Goal: Obtain resource: Obtain resource

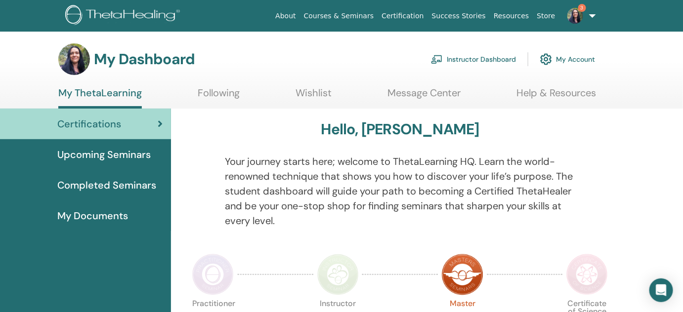
click at [476, 57] on link "Instructor Dashboard" at bounding box center [473, 59] width 85 height 22
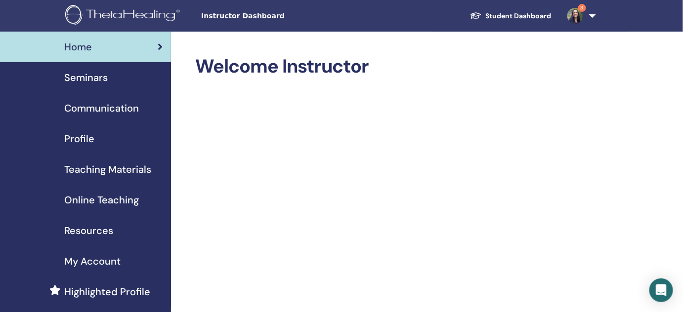
click at [87, 167] on span "Teaching Materials" at bounding box center [107, 169] width 87 height 15
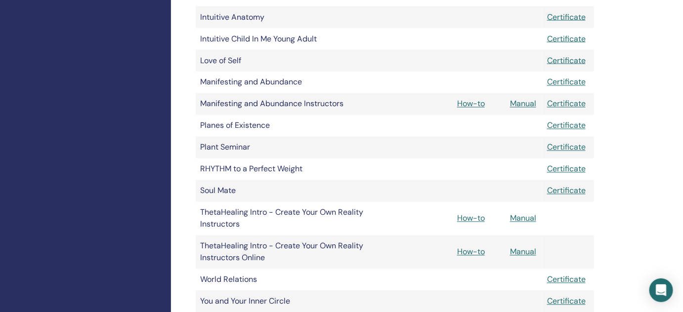
scroll to position [548, 0]
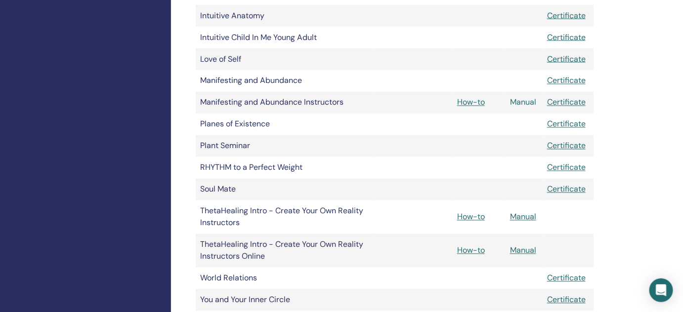
click at [525, 105] on link "Manual" at bounding box center [523, 102] width 26 height 10
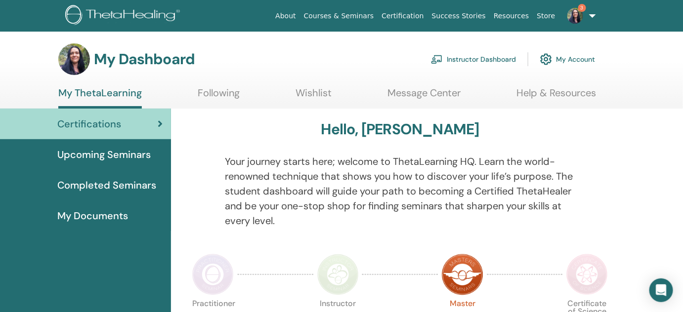
click at [577, 18] on img at bounding box center [575, 16] width 16 height 16
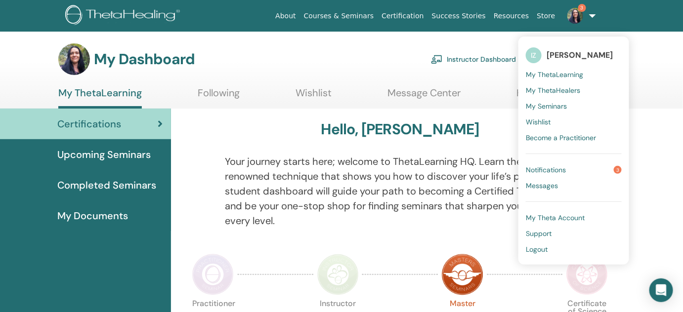
click at [555, 168] on span "Notifications" at bounding box center [546, 170] width 40 height 9
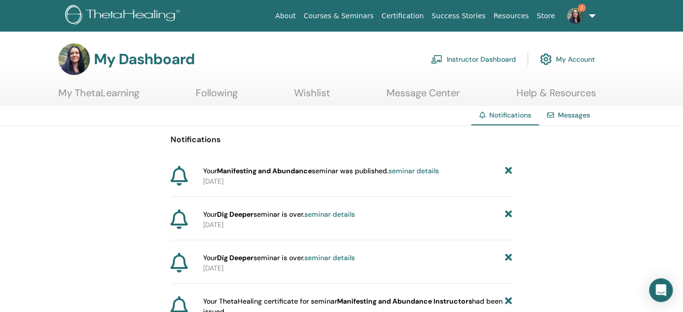
click at [594, 16] on link "3" at bounding box center [579, 16] width 41 height 32
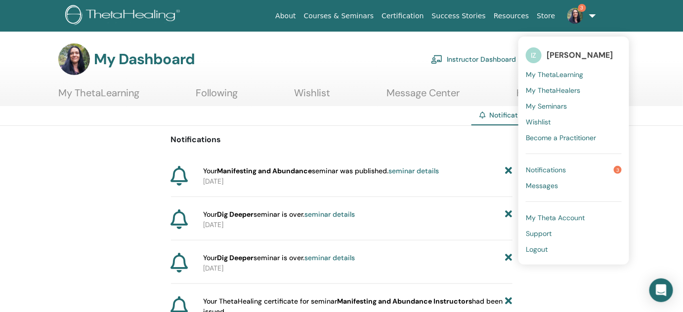
click at [562, 88] on span "My ThetaHealers" at bounding box center [553, 90] width 54 height 9
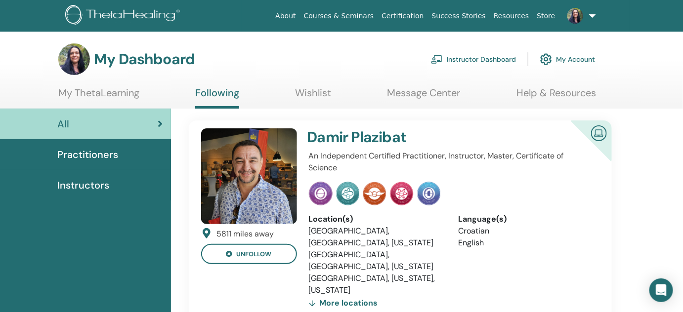
click at [590, 15] on link at bounding box center [579, 16] width 41 height 32
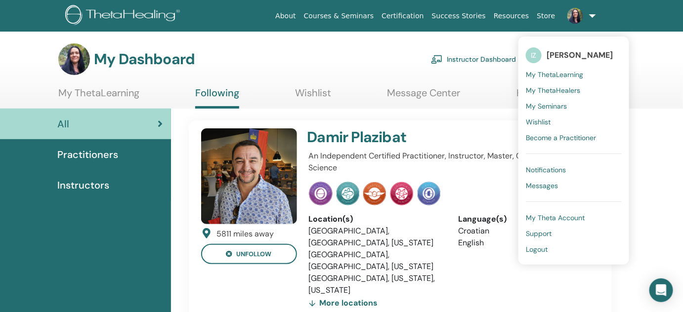
click at [548, 104] on span "My Seminars" at bounding box center [546, 106] width 41 height 9
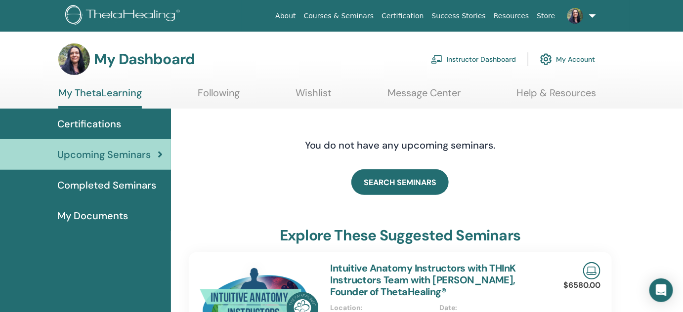
click at [491, 59] on link "Instructor Dashboard" at bounding box center [473, 59] width 85 height 22
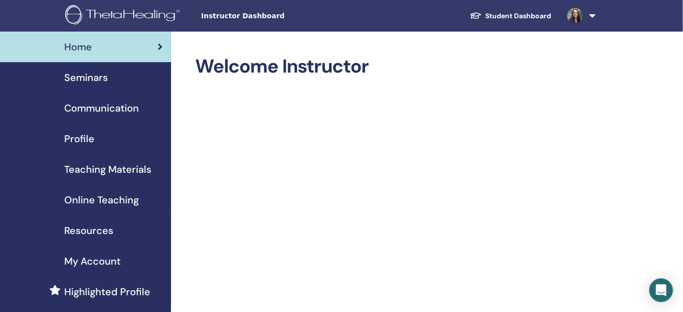
click at [510, 13] on link "Student Dashboard" at bounding box center [510, 16] width 97 height 18
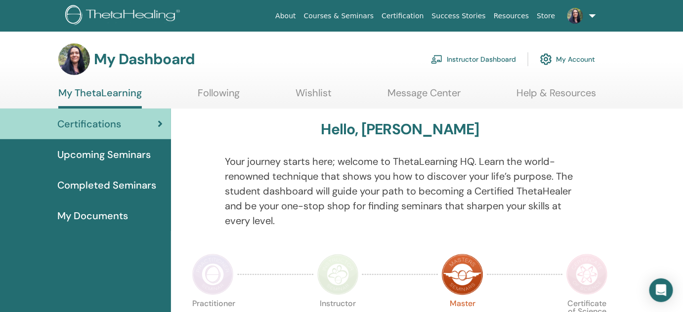
click at [113, 214] on span "My Documents" at bounding box center [92, 216] width 71 height 15
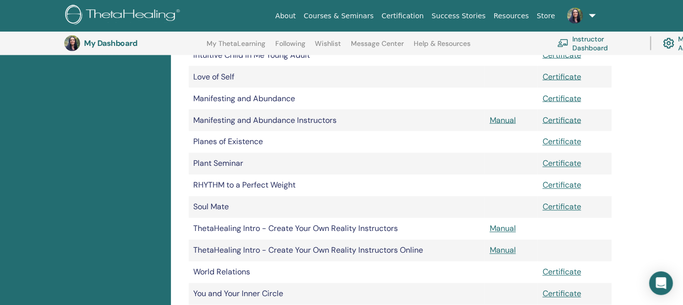
scroll to position [505, 0]
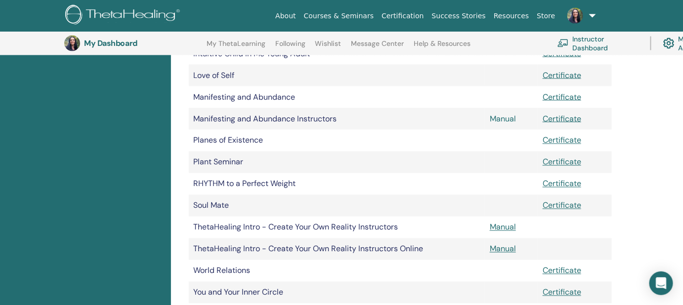
click at [501, 120] on link "Manual" at bounding box center [503, 119] width 26 height 10
